Goal: Use online tool/utility: Utilize a website feature to perform a specific function

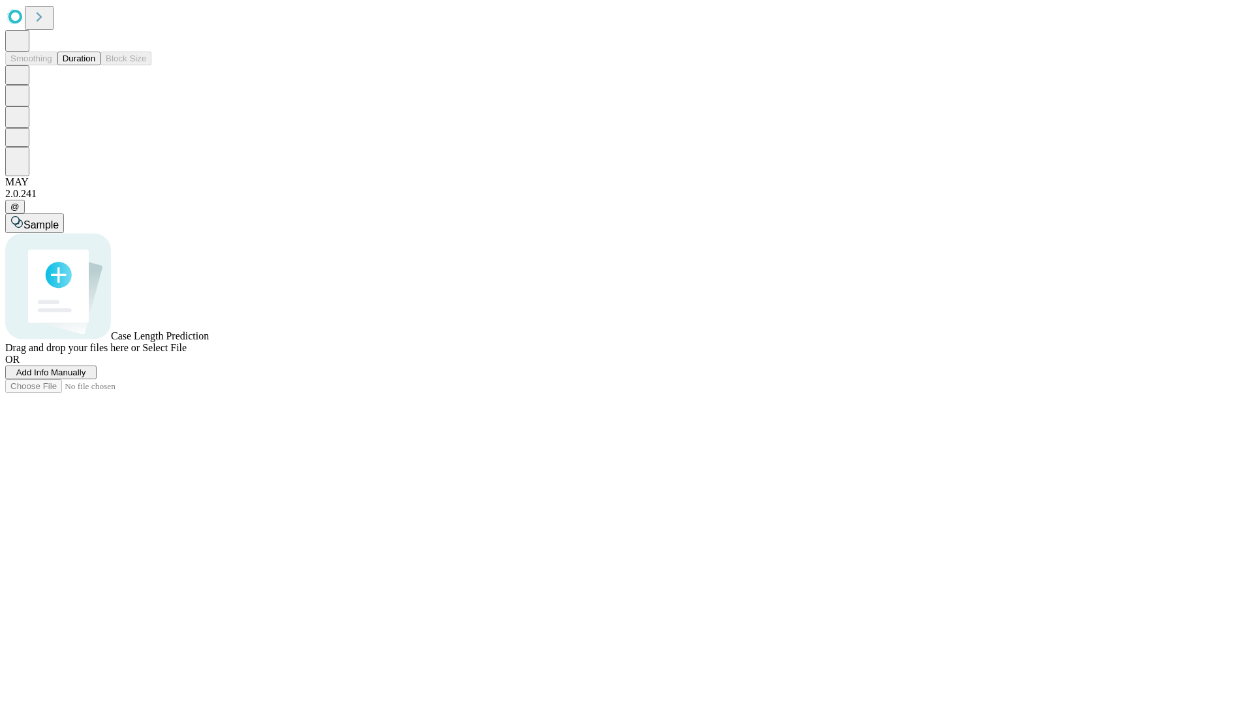
click at [95, 65] on button "Duration" at bounding box center [78, 59] width 43 height 14
click at [86, 377] on span "Add Info Manually" at bounding box center [51, 372] width 70 height 10
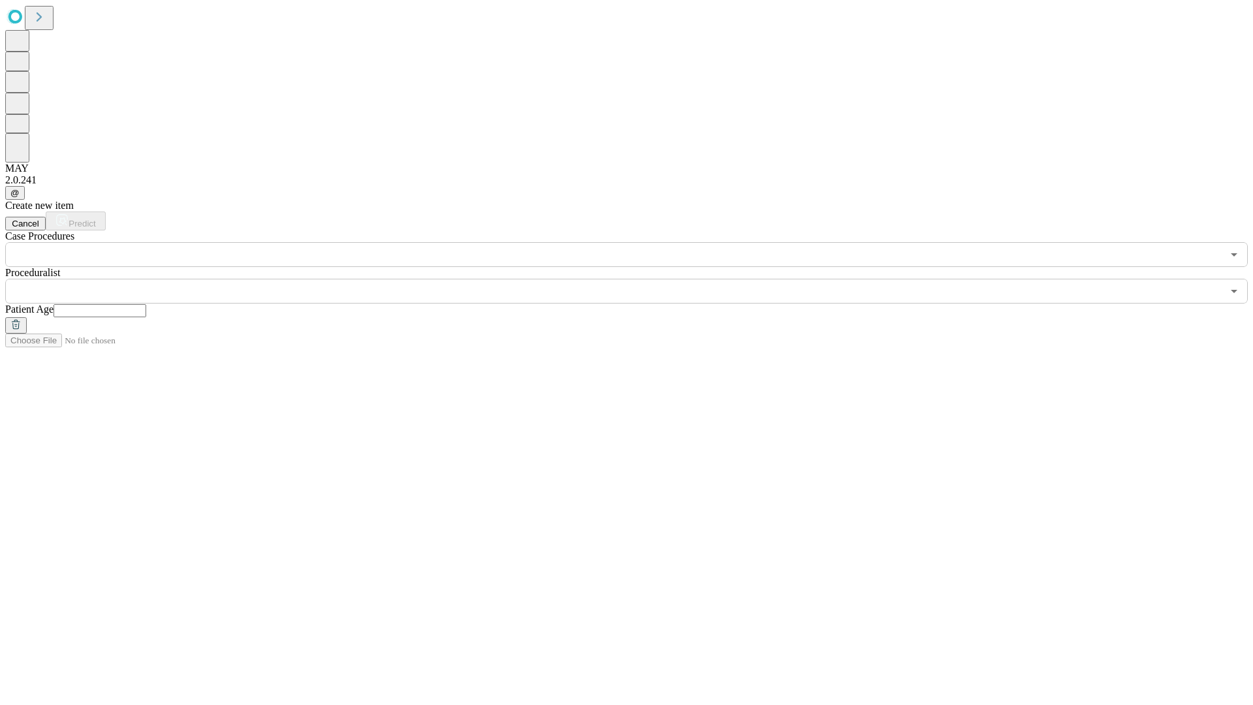
click at [146, 304] on input "text" at bounding box center [100, 310] width 93 height 13
type input "**"
click at [636, 279] on input "text" at bounding box center [613, 291] width 1217 height 25
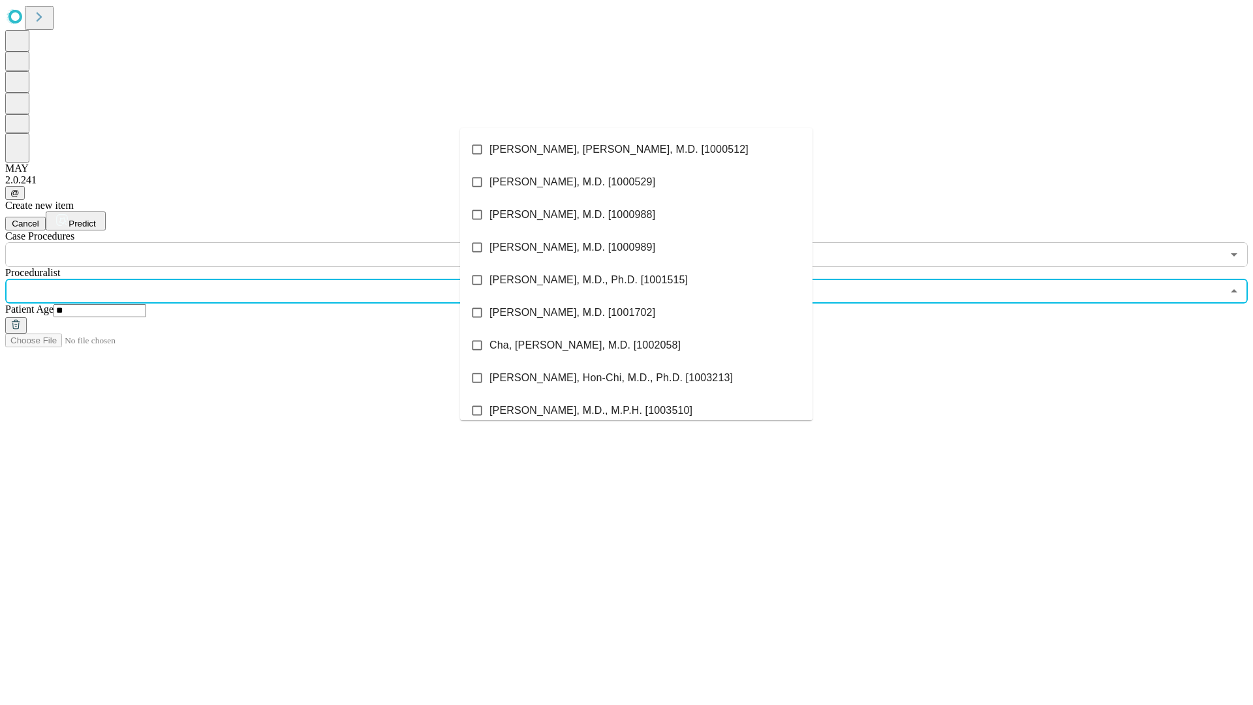
click at [636, 149] on li "[PERSON_NAME], [PERSON_NAME], M.D. [1000512]" at bounding box center [636, 149] width 352 height 33
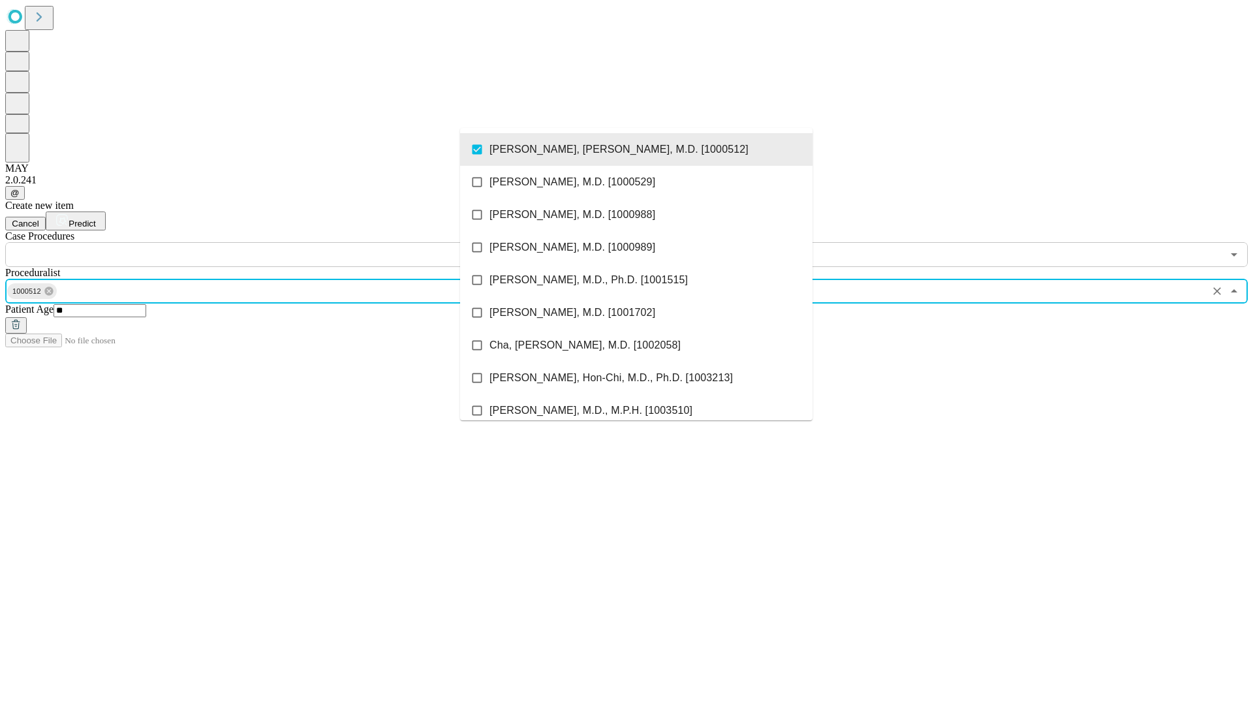
click at [274, 242] on input "text" at bounding box center [613, 254] width 1217 height 25
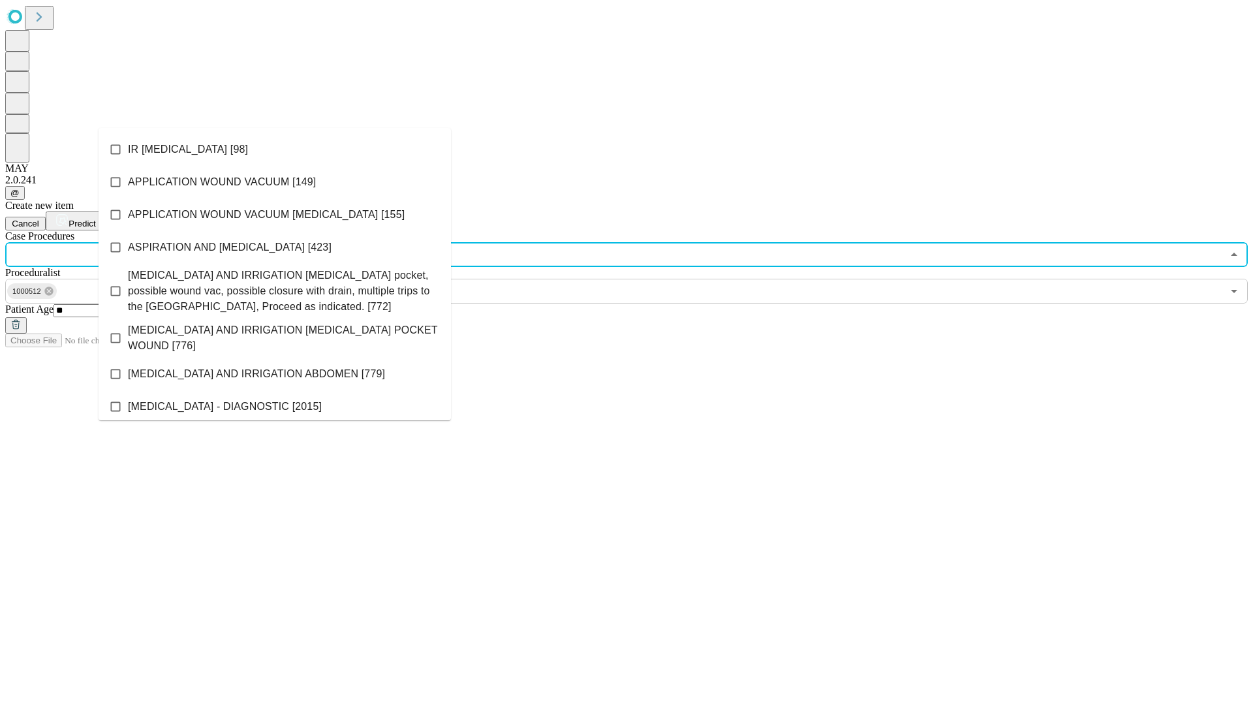
click at [275, 149] on li "IR [MEDICAL_DATA] [98]" at bounding box center [275, 149] width 352 height 33
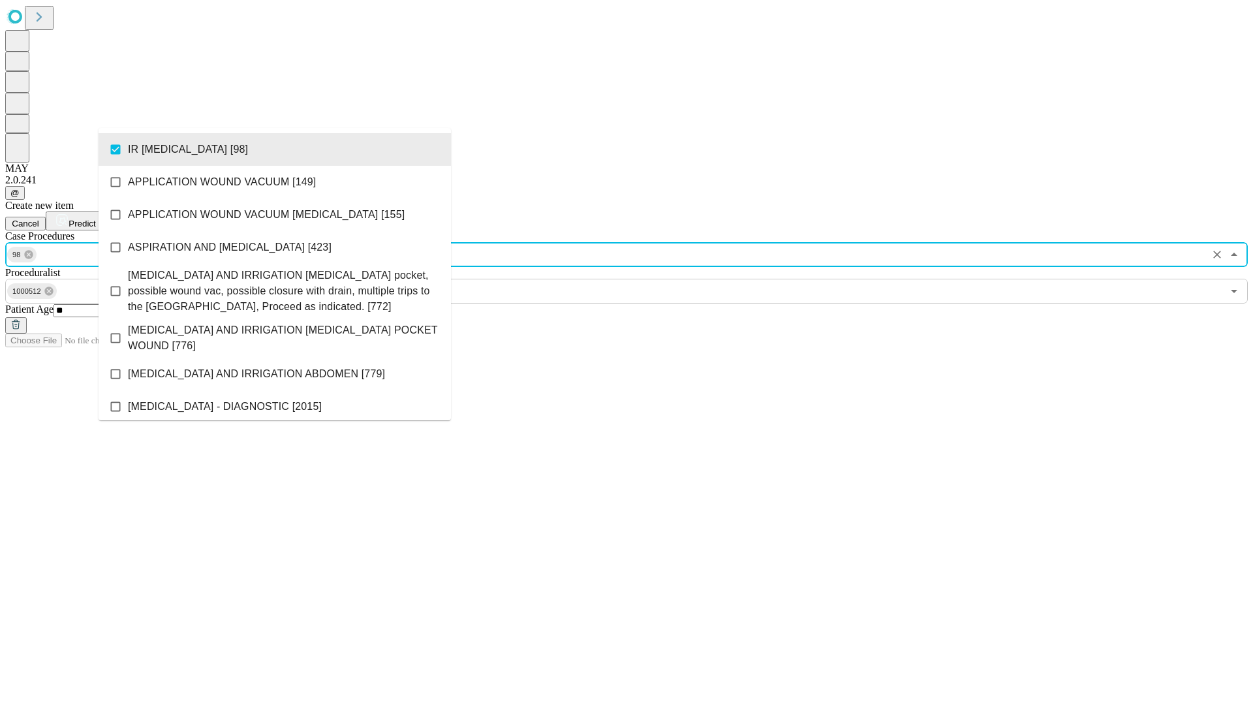
click at [95, 219] on span "Predict" at bounding box center [82, 224] width 27 height 10
